Goal: Transaction & Acquisition: Purchase product/service

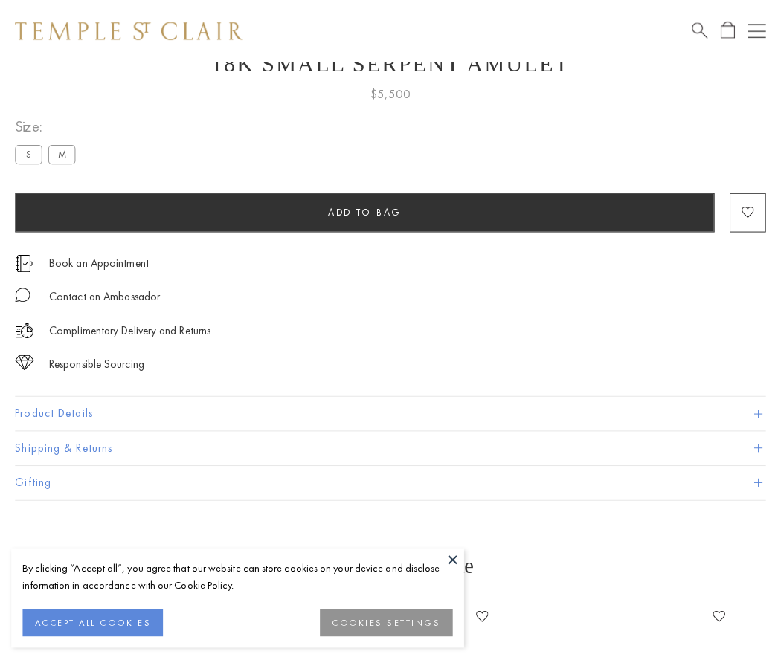
scroll to position [59, 0]
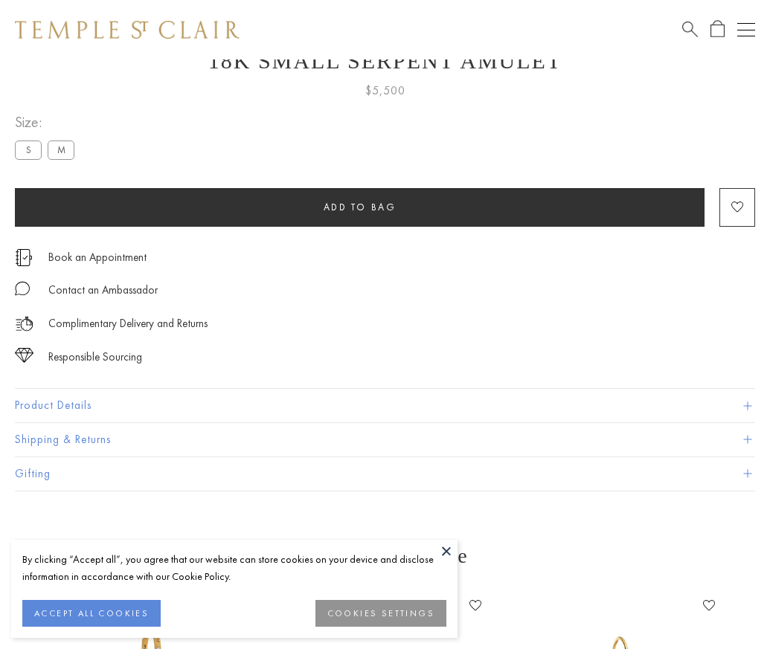
click at [359, 207] on span "Add to bag" at bounding box center [359, 207] width 73 height 13
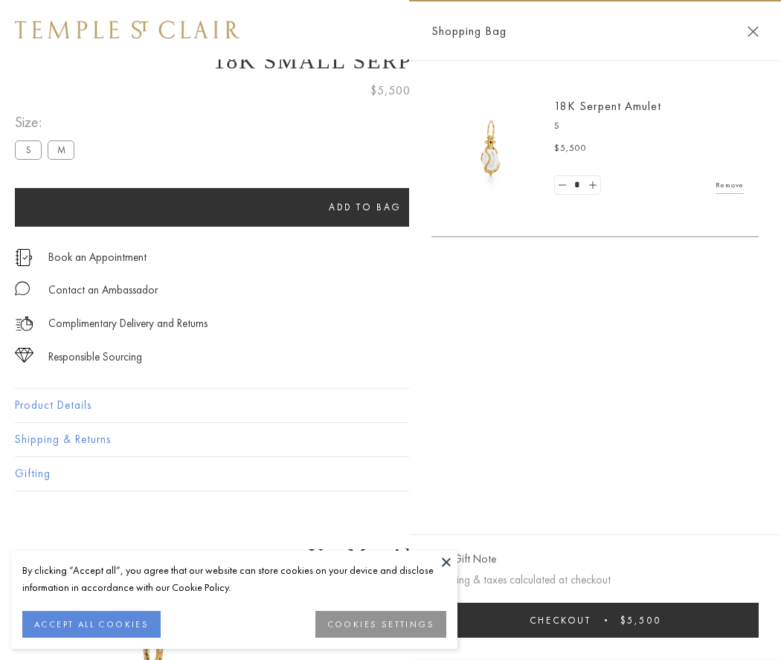
click at [595, 620] on button "Checkout $5,500" at bounding box center [594, 620] width 327 height 35
